Goal: Navigation & Orientation: Find specific page/section

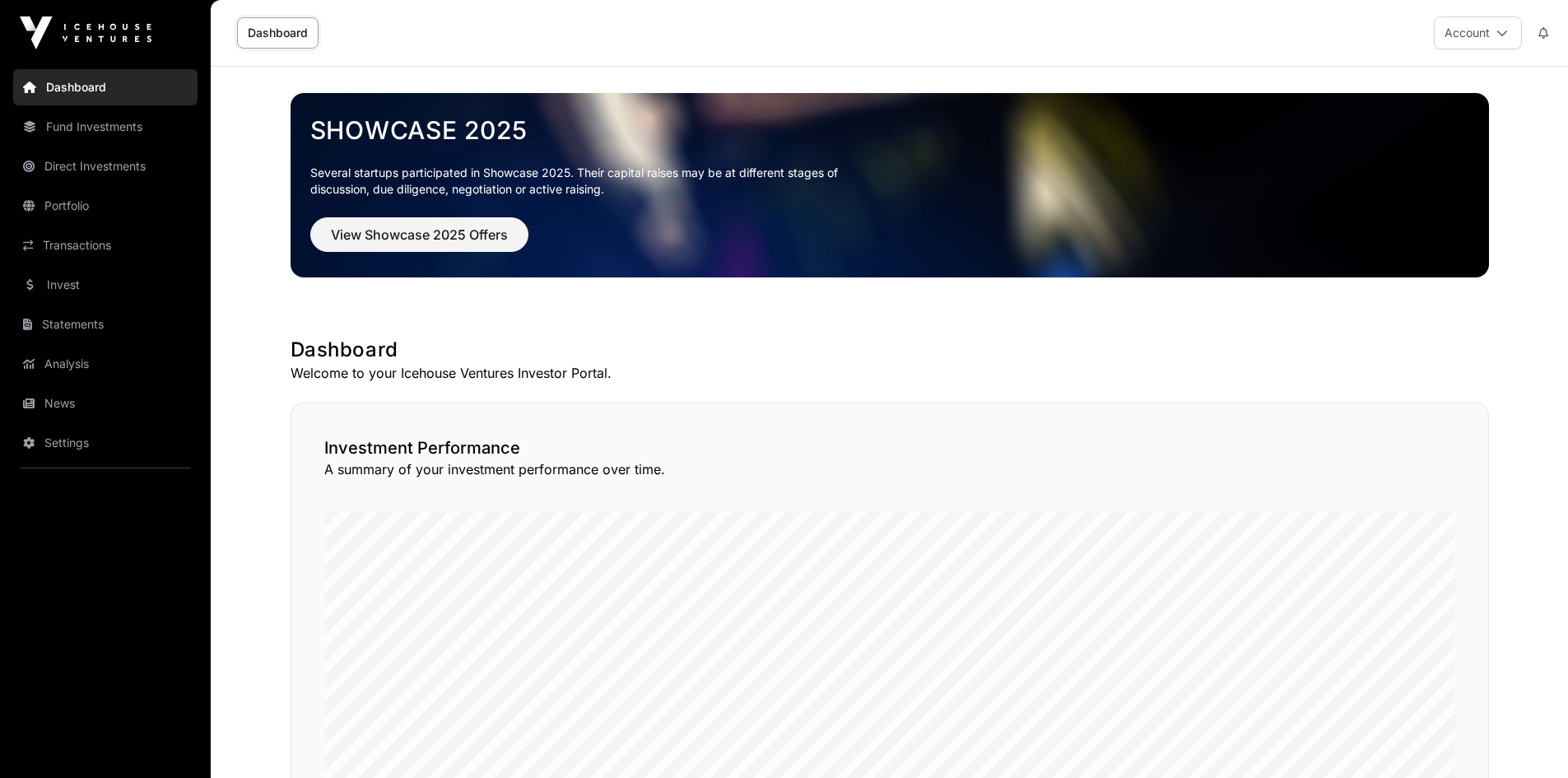
click at [51, 395] on link "News" at bounding box center [105, 403] width 184 height 37
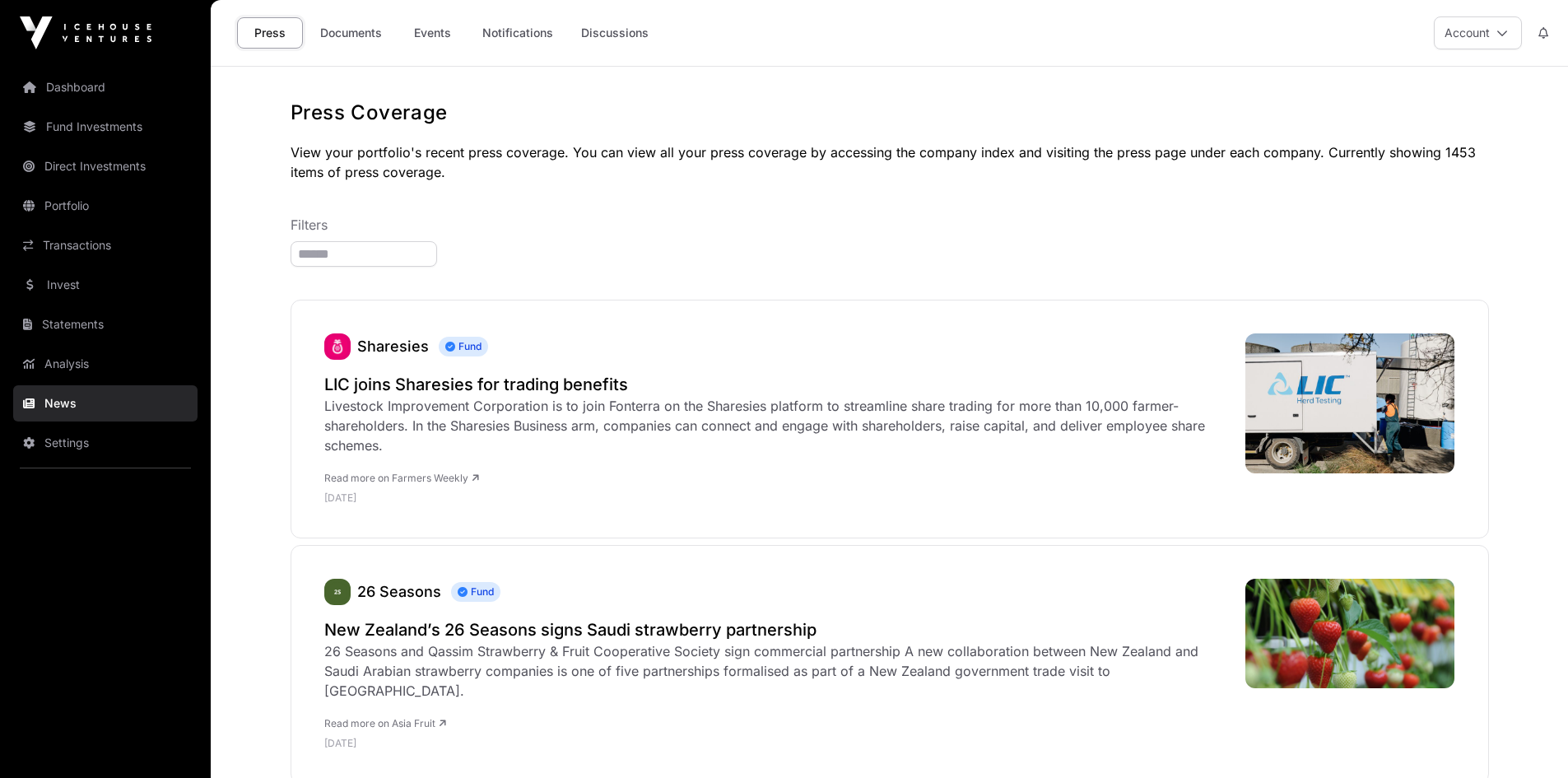
click at [371, 38] on link "Documents" at bounding box center [351, 32] width 84 height 31
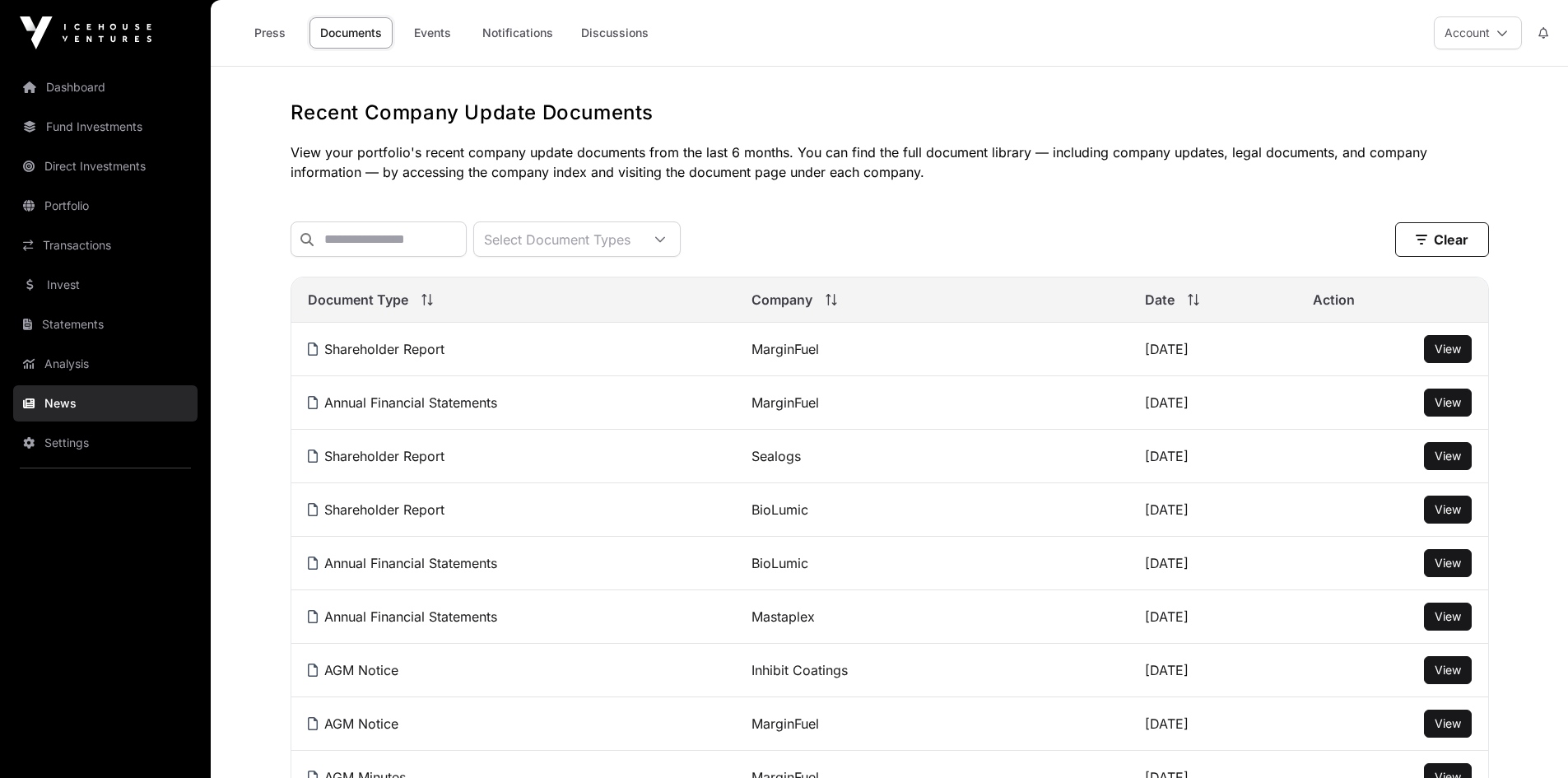
click at [429, 22] on link "Events" at bounding box center [432, 32] width 66 height 31
